Goal: Complete application form

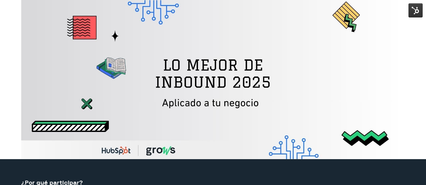
select select "MX"
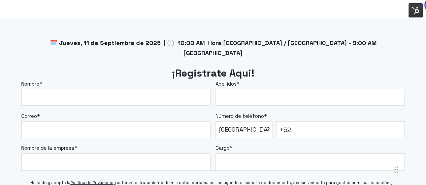
scroll to position [539, 0]
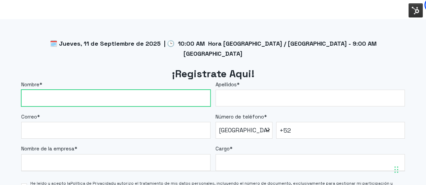
click at [138, 90] on input "Nombre *" at bounding box center [115, 98] width 189 height 17
type input "[PERSON_NAME]"
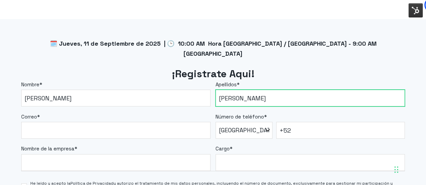
type input "[PERSON_NAME]"
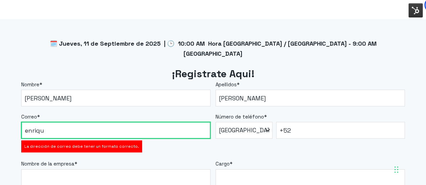
type input "[PERSON_NAME][EMAIL_ADDRESS][DOMAIN_NAME]"
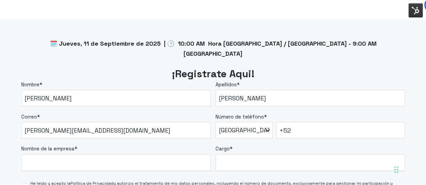
click at [186, 139] on fieldset "Nombre de la empresa * Cargo *" at bounding box center [212, 155] width 383 height 32
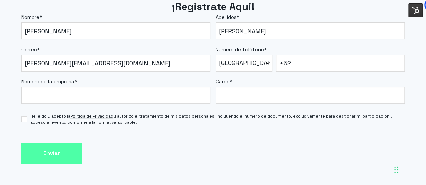
scroll to position [606, 0]
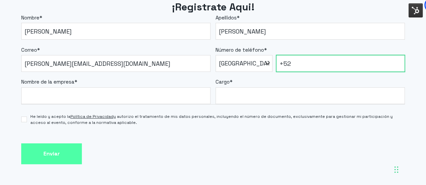
click at [332, 55] on input "+52" at bounding box center [340, 63] width 129 height 17
type input "[PHONE_NUMBER]"
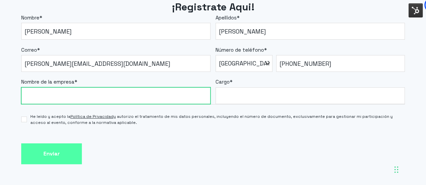
click at [170, 89] on input "Nombre de la empresa *" at bounding box center [115, 96] width 189 height 17
type input "Grows"
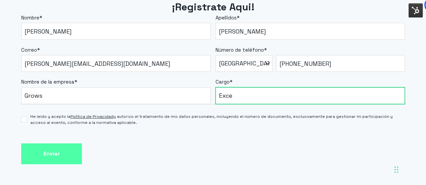
click at [228, 88] on input "Exce" at bounding box center [309, 96] width 189 height 17
drag, startPoint x: 228, startPoint y: 84, endPoint x: 222, endPoint y: 88, distance: 6.6
click at [222, 88] on input "Executive" at bounding box center [309, 96] width 189 height 17
click at [219, 88] on input "Executive" at bounding box center [309, 96] width 189 height 17
type input "Sales Executive"
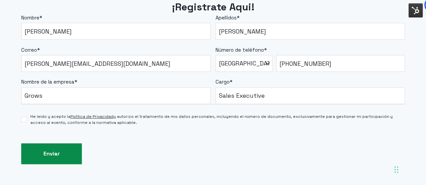
drag, startPoint x: 69, startPoint y: 142, endPoint x: 64, endPoint y: 141, distance: 4.5
click at [64, 144] on input "Enviar" at bounding box center [51, 154] width 61 height 21
